Goal: Transaction & Acquisition: Purchase product/service

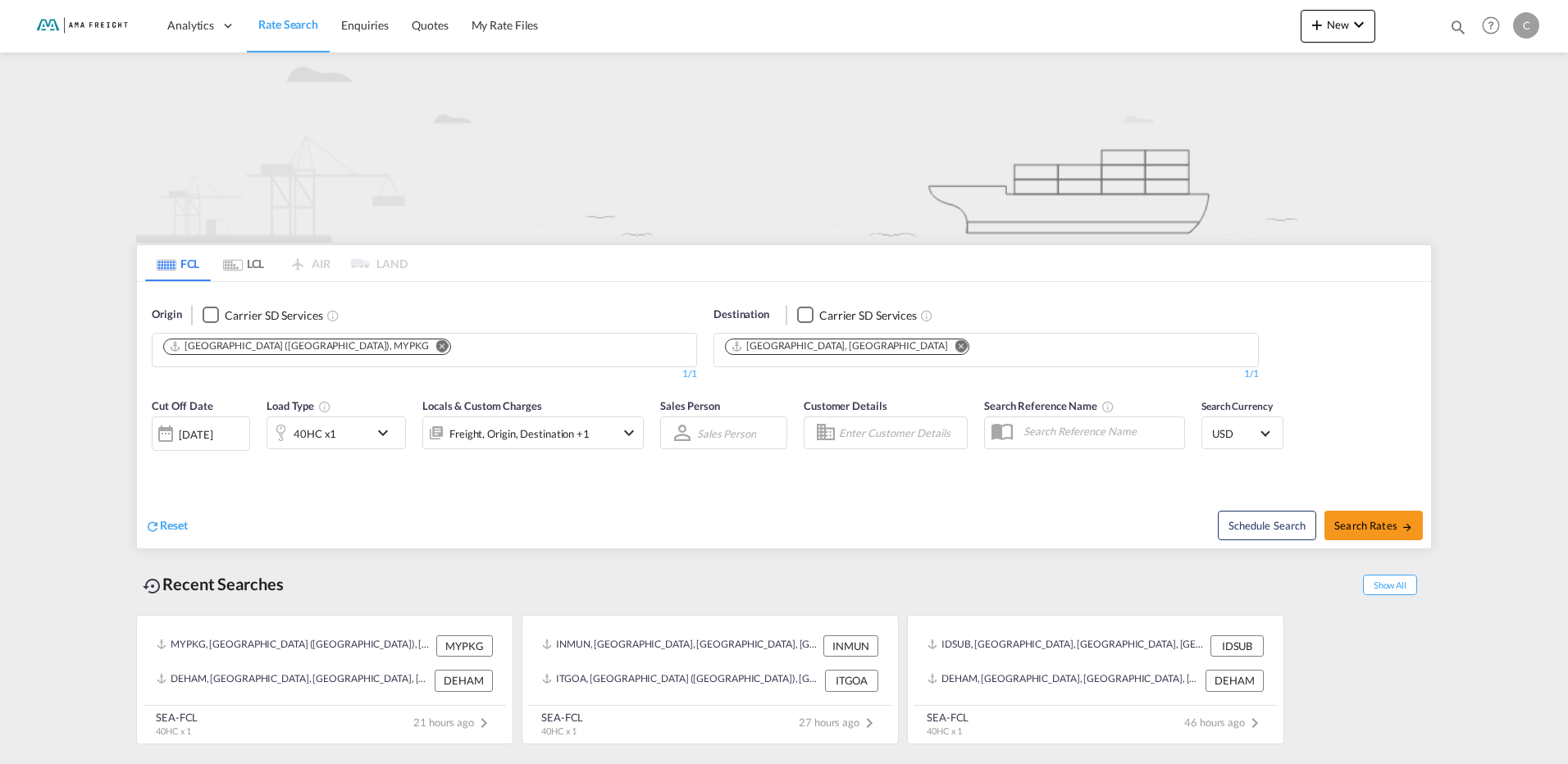
click at [436, 345] on md-icon "Remove" at bounding box center [442, 346] width 13 height 13
click at [357, 346] on md-chips at bounding box center [424, 351] width 544 height 35
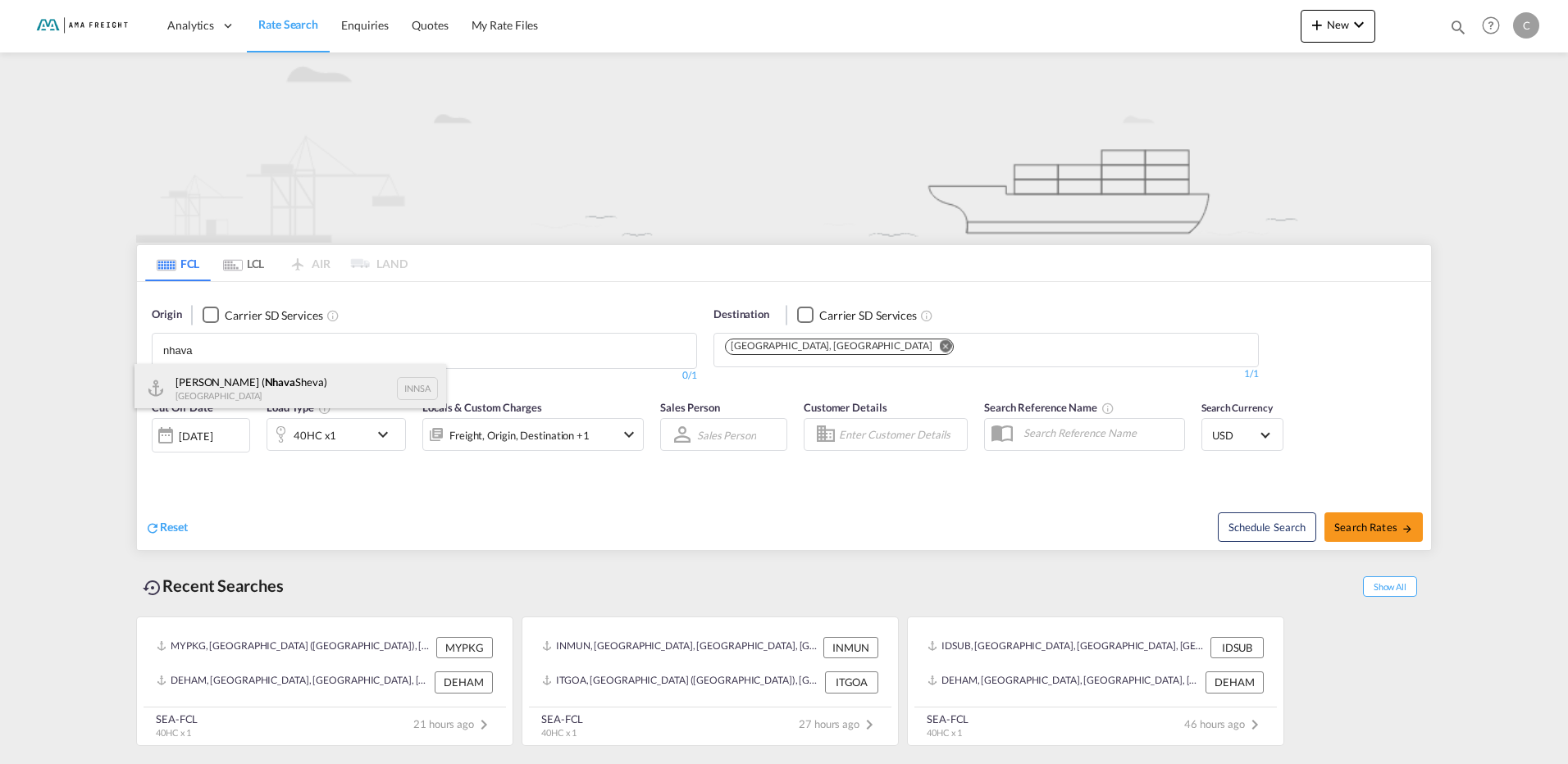
type input "nhava"
click at [325, 375] on div "Jawaharlal Nehru ( Nhava Sheva) India INNSA" at bounding box center [291, 389] width 312 height 49
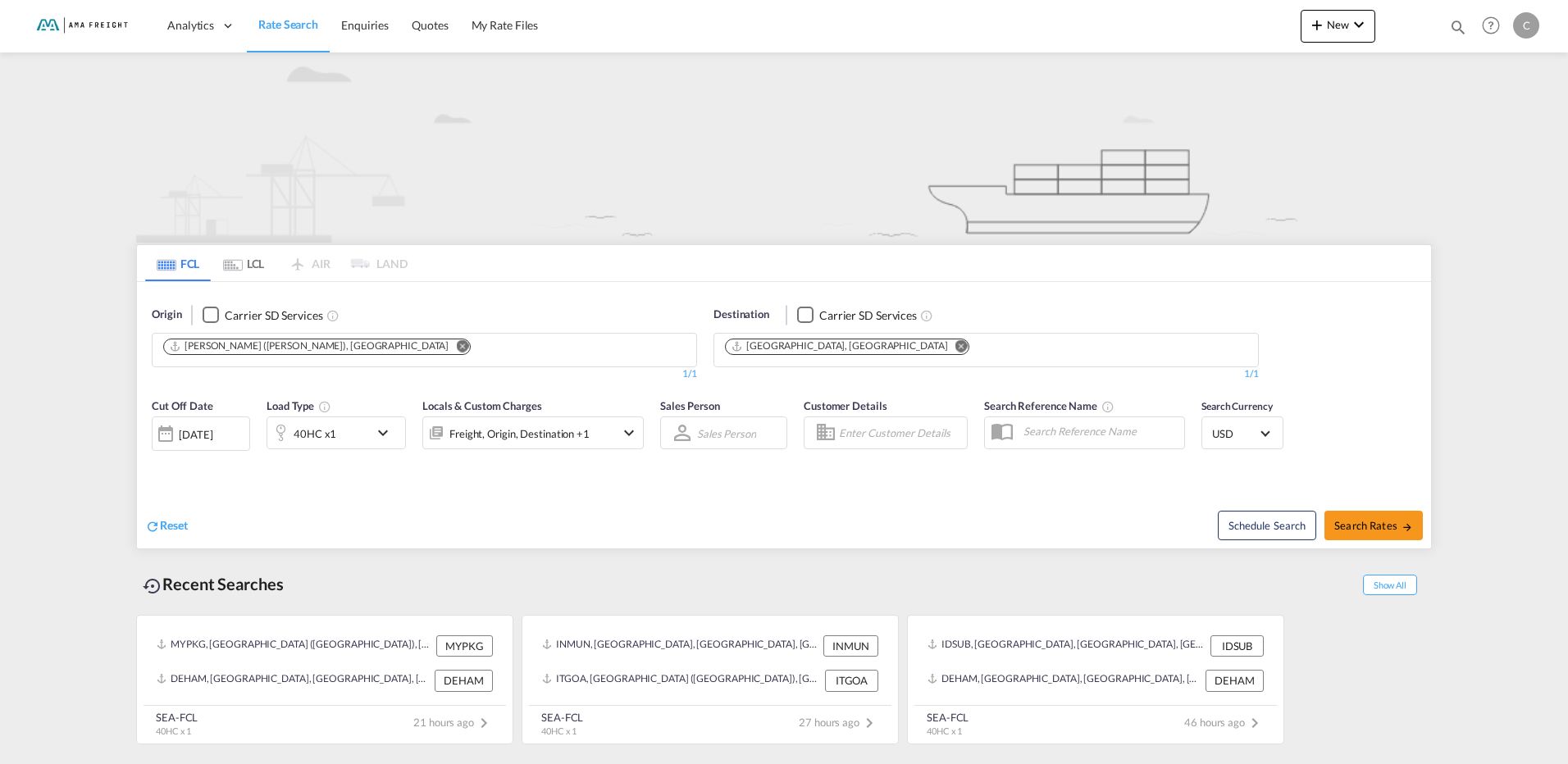
click at [386, 433] on md-icon "icon-chevron-down" at bounding box center [386, 432] width 28 height 19
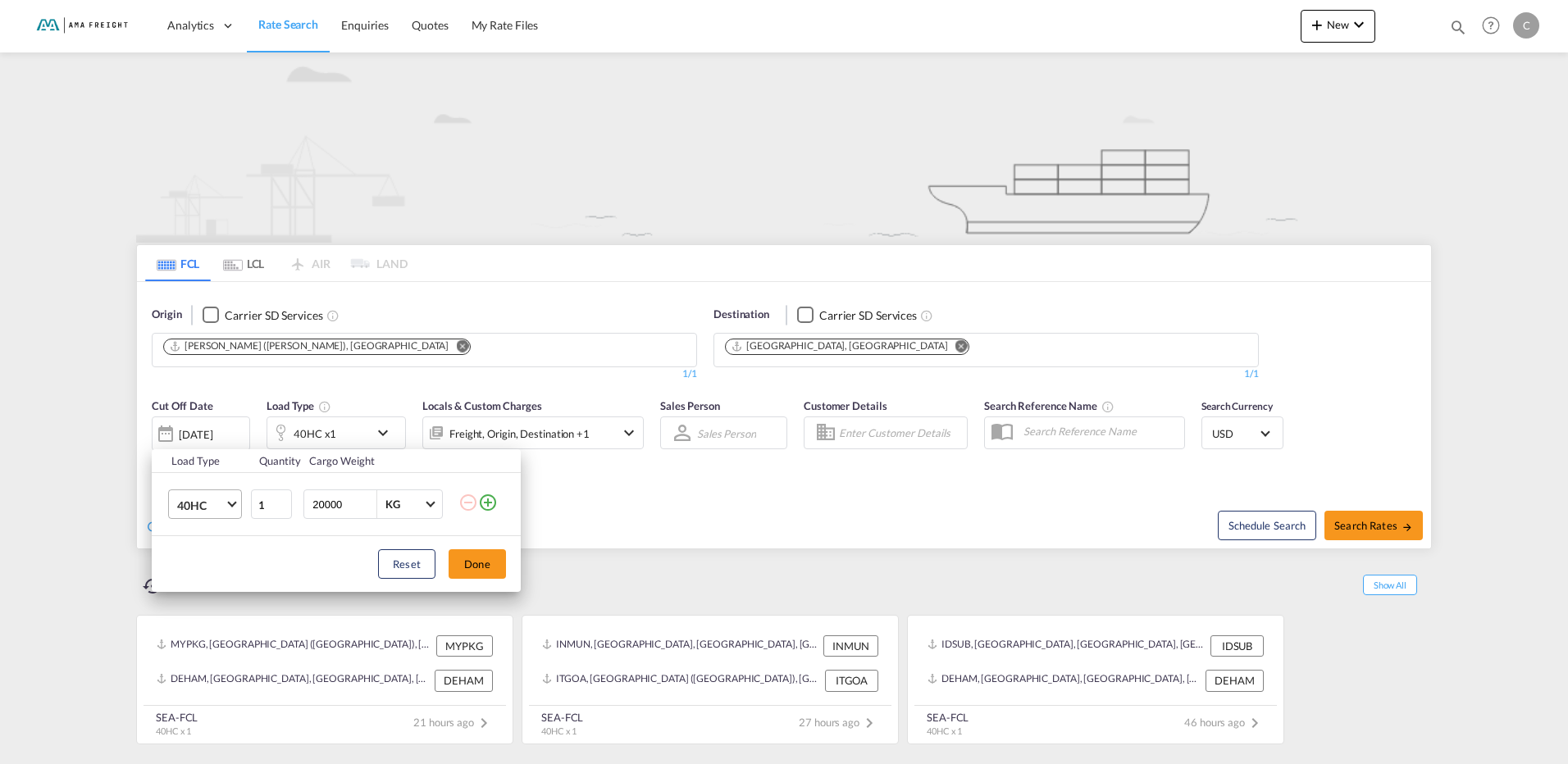
click at [235, 507] on md-select-value "40HC" at bounding box center [208, 504] width 65 height 28
click at [233, 435] on md-option "20GP" at bounding box center [220, 426] width 112 height 39
click at [465, 563] on button "Done" at bounding box center [477, 563] width 58 height 30
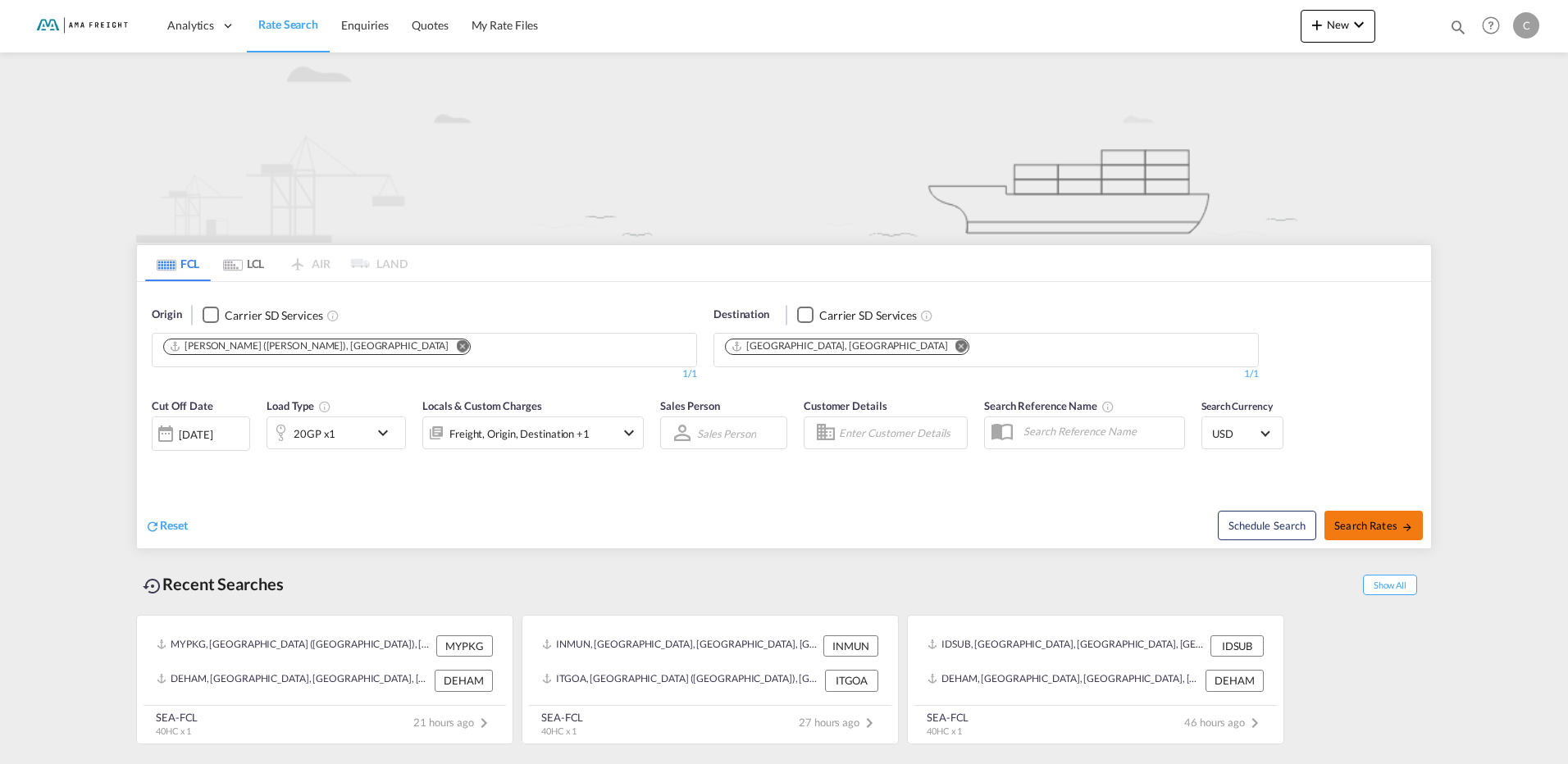
click at [1356, 525] on span "Search Rates" at bounding box center [1373, 525] width 79 height 13
click at [1389, 527] on span "Search Rates" at bounding box center [1373, 525] width 79 height 13
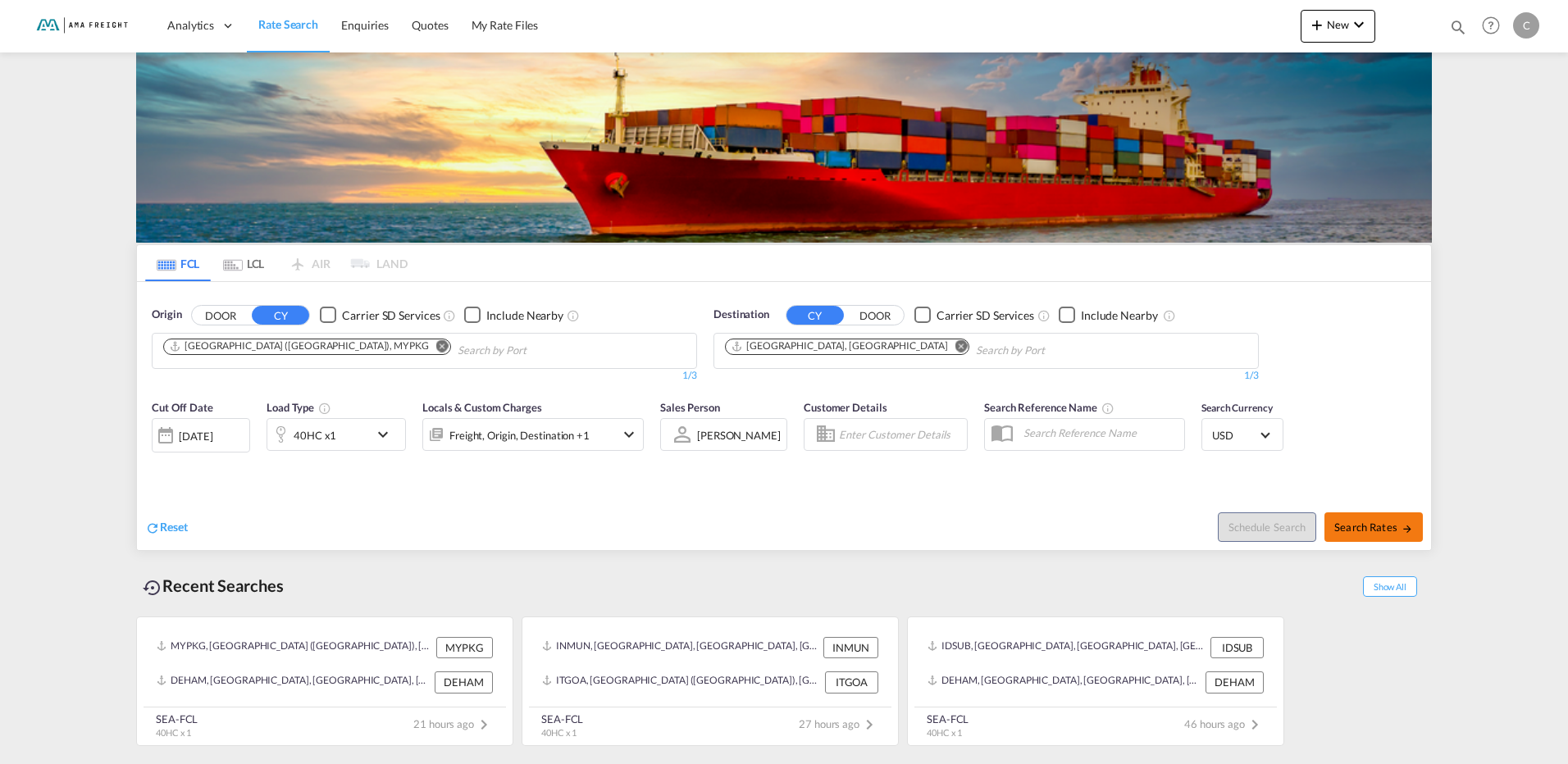
click at [1378, 531] on span "Search Rates" at bounding box center [1373, 527] width 79 height 13
type input "MYPKG to DEHAM / [DATE]"
